Goal: Task Accomplishment & Management: Manage account settings

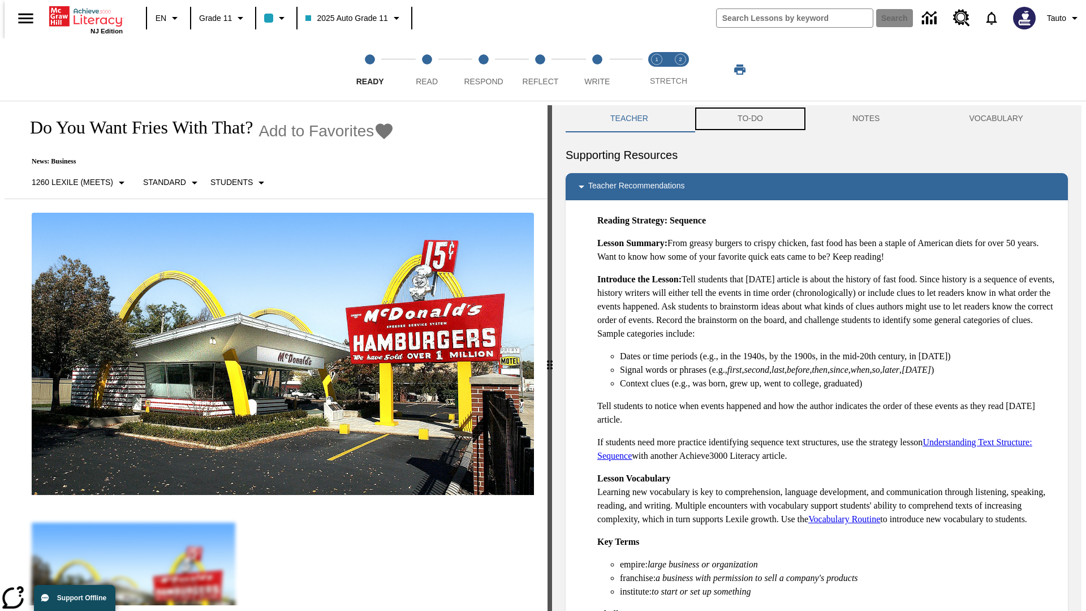
click at [749, 119] on button "TO-DO" at bounding box center [750, 118] width 115 height 27
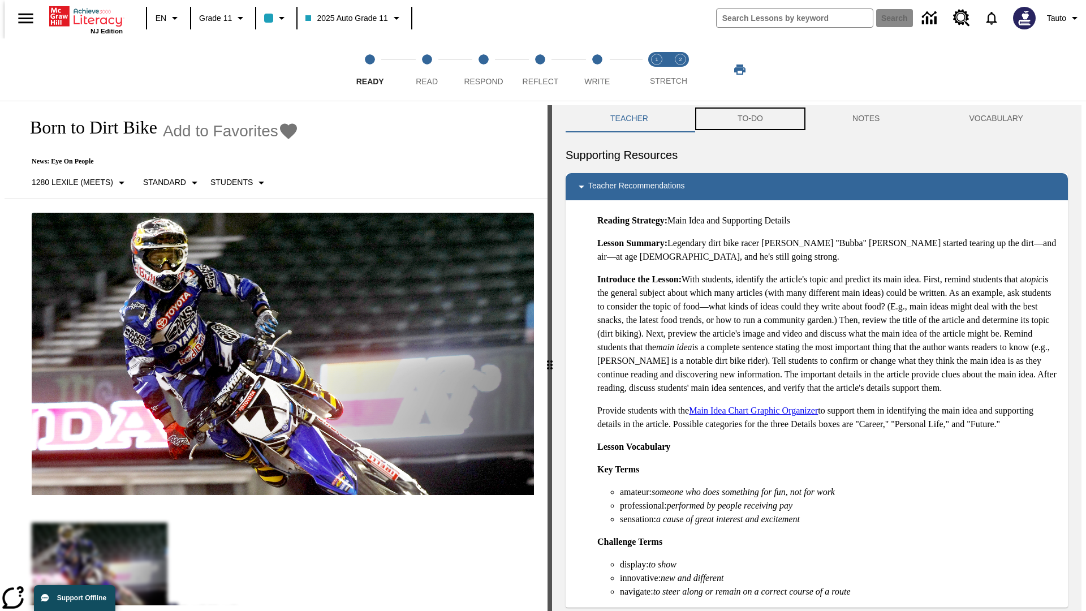
click at [749, 119] on button "TO-DO" at bounding box center [750, 118] width 115 height 27
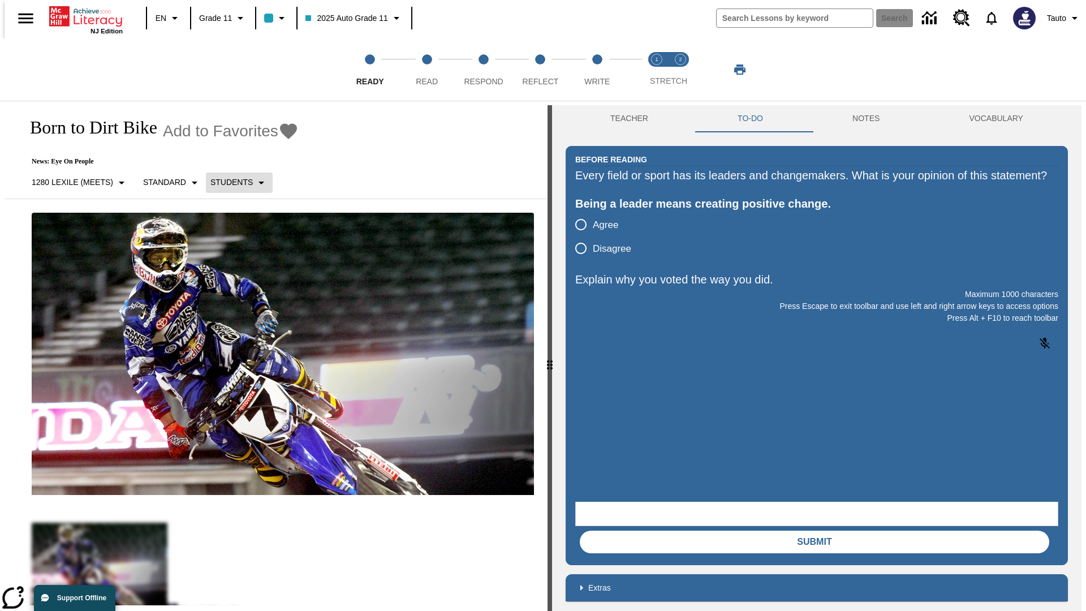
click at [232, 182] on p "Students" at bounding box center [231, 182] width 42 height 12
